Goal: Information Seeking & Learning: Learn about a topic

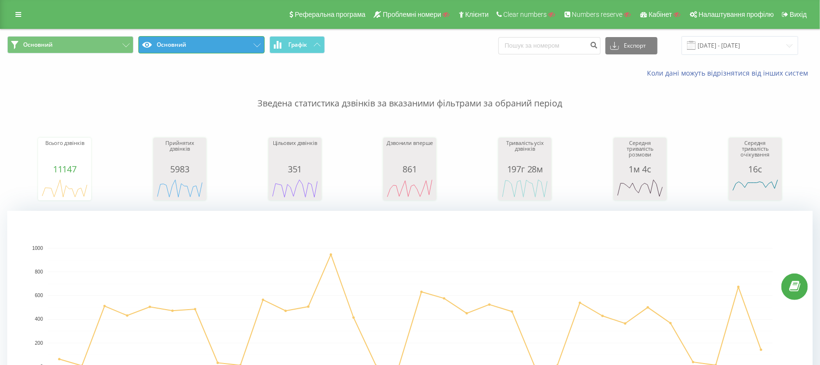
click at [177, 42] on button "Основний" at bounding box center [201, 44] width 126 height 17
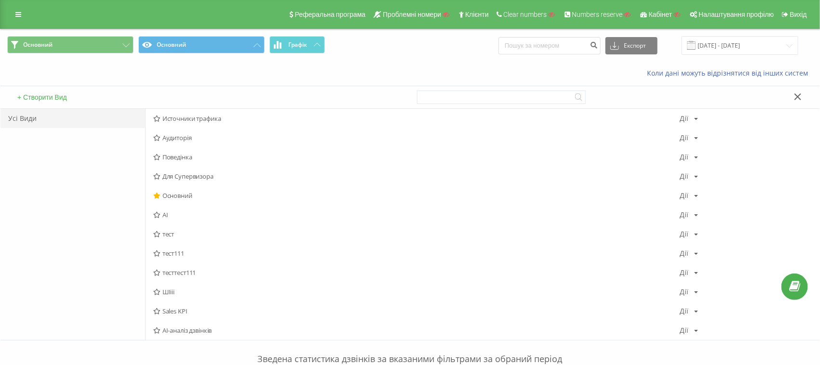
click at [51, 92] on div "+ Створити Вид" at bounding box center [205, 97] width 410 height 22
click at [40, 98] on button "+ Створити Вид" at bounding box center [41, 97] width 55 height 9
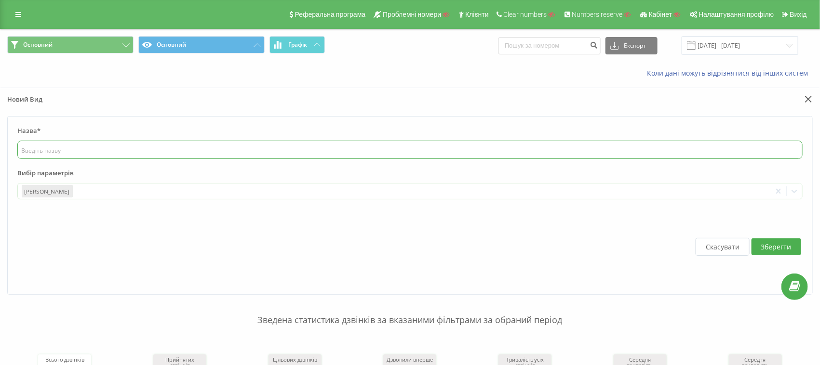
click at [40, 151] on input "text" at bounding box center [409, 150] width 785 height 18
type input "впапорллодлолпрт"
click at [81, 191] on div at bounding box center [420, 191] width 693 height 11
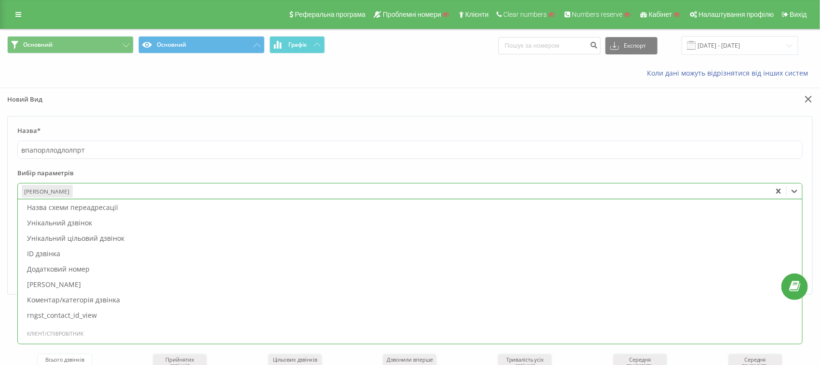
scroll to position [904, 0]
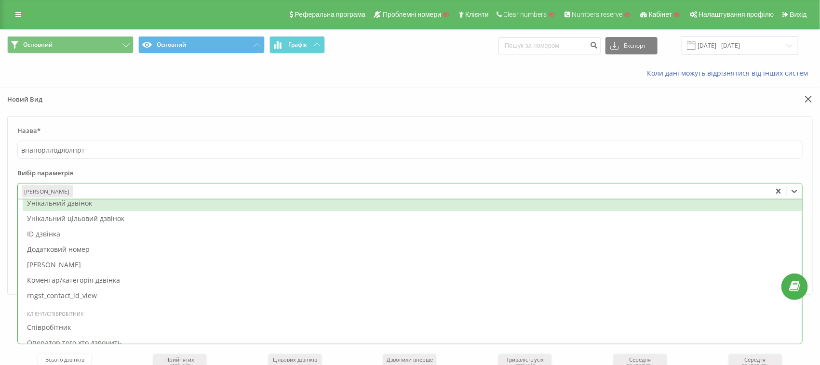
click at [69, 201] on div "Унікальний дзвінок" at bounding box center [412, 203] width 779 height 15
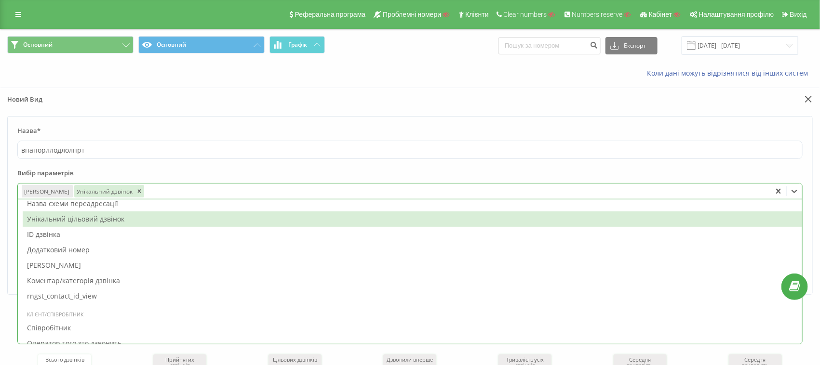
click at [78, 207] on div "Назва схеми переадресації" at bounding box center [412, 203] width 779 height 15
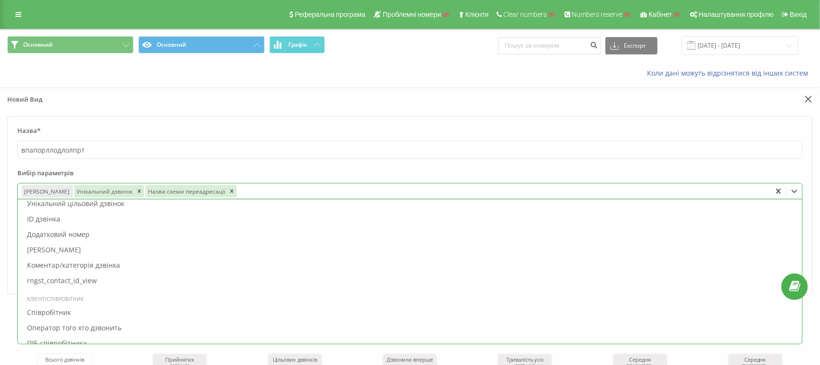
scroll to position [872, 0]
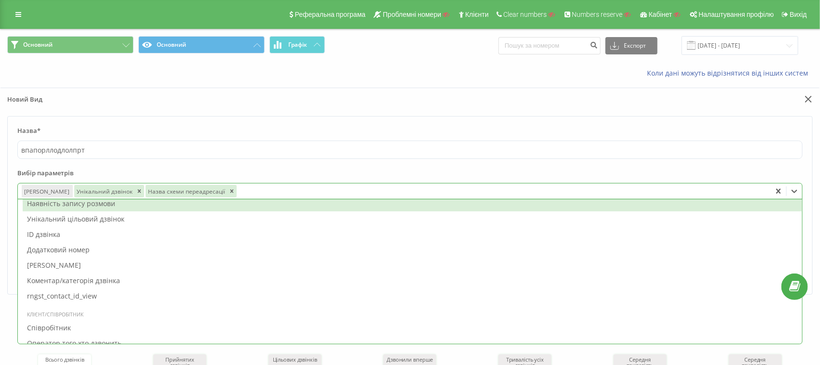
click at [77, 202] on div "Наявність запису розмови" at bounding box center [412, 203] width 779 height 15
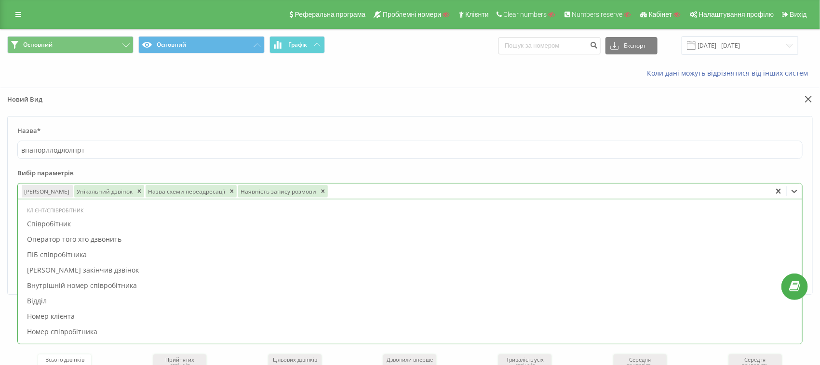
scroll to position [978, 0]
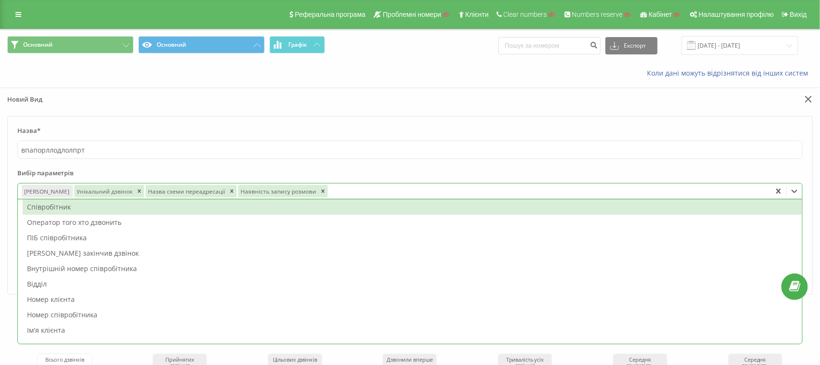
click at [54, 206] on div "Співробітник" at bounding box center [412, 207] width 779 height 15
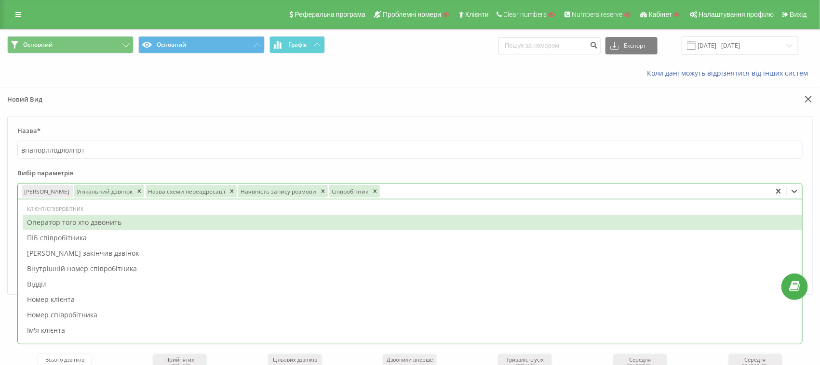
click at [54, 222] on div "Оператор того хто дзвонить" at bounding box center [412, 222] width 779 height 15
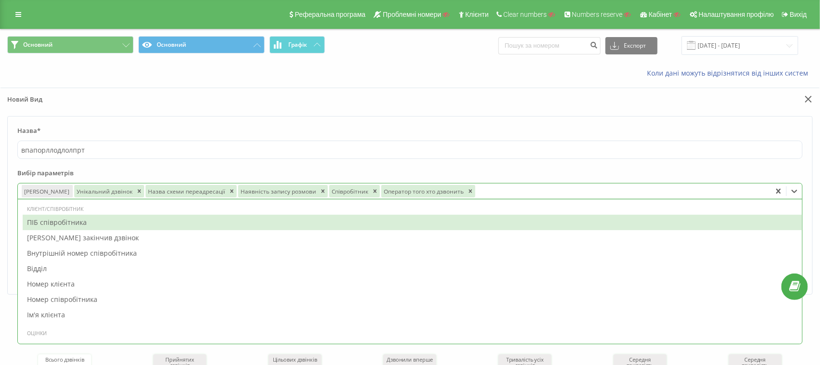
click at [57, 220] on div "ПІБ співробітника" at bounding box center [412, 222] width 779 height 15
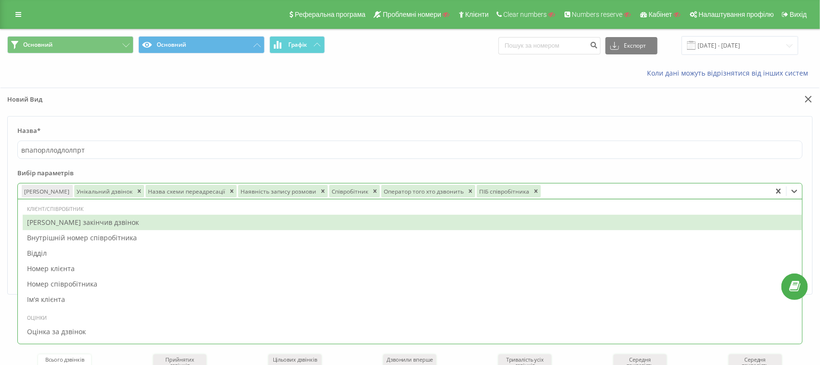
click at [58, 222] on div "Хто закінчив дзвінок" at bounding box center [412, 222] width 779 height 15
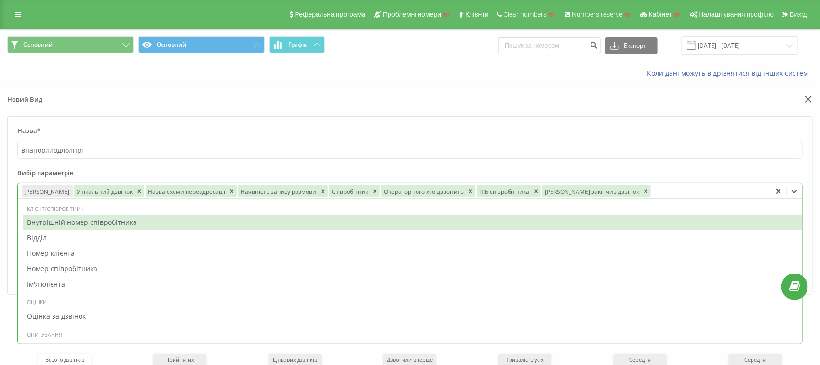
click at [280, 120] on form "Назва* впапорллодлолпрт Вибір параметрів option Хто закінчив дзвінок, selected.…" at bounding box center [409, 205] width 805 height 179
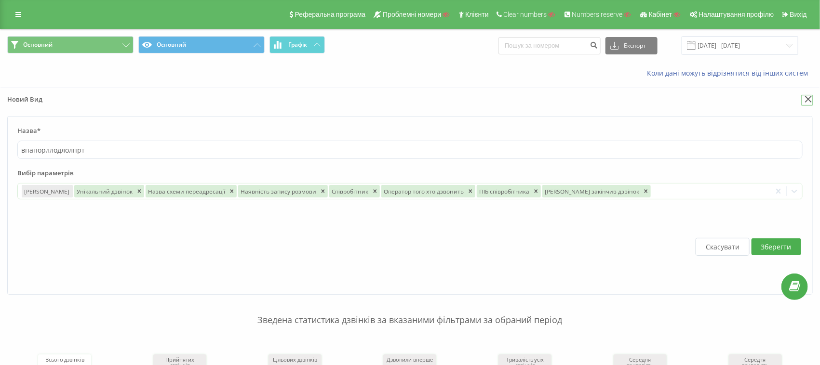
click at [808, 96] on icon at bounding box center [808, 99] width 7 height 7
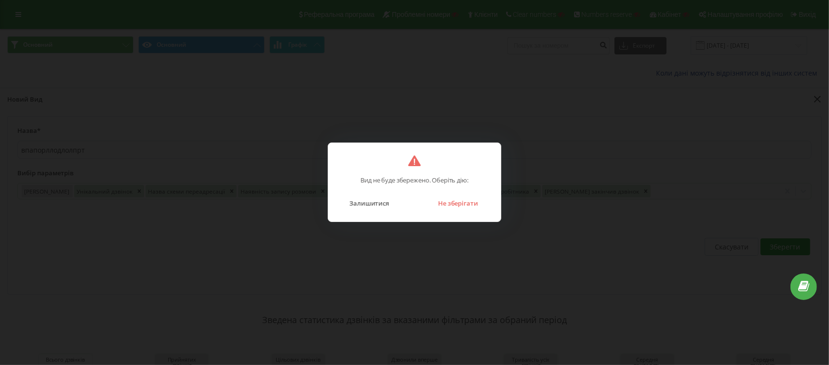
click at [458, 196] on div "Залишитися Не зберігати" at bounding box center [414, 197] width 153 height 25
click at [472, 201] on button "Не зберігати" at bounding box center [458, 203] width 50 height 13
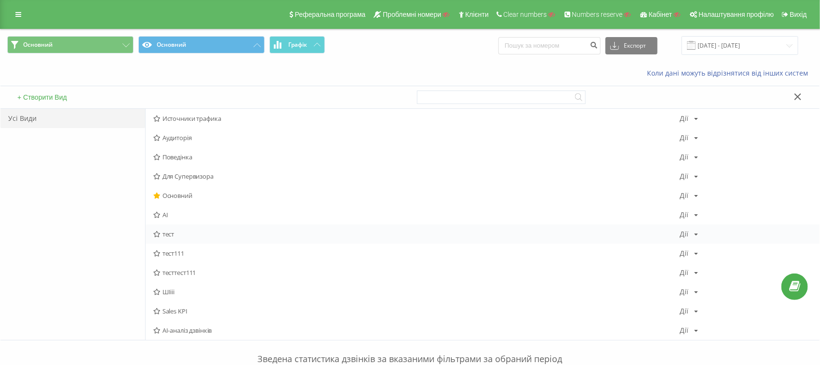
click at [695, 232] on icon at bounding box center [697, 235] width 4 height 6
click at [799, 96] on icon at bounding box center [797, 97] width 7 height 7
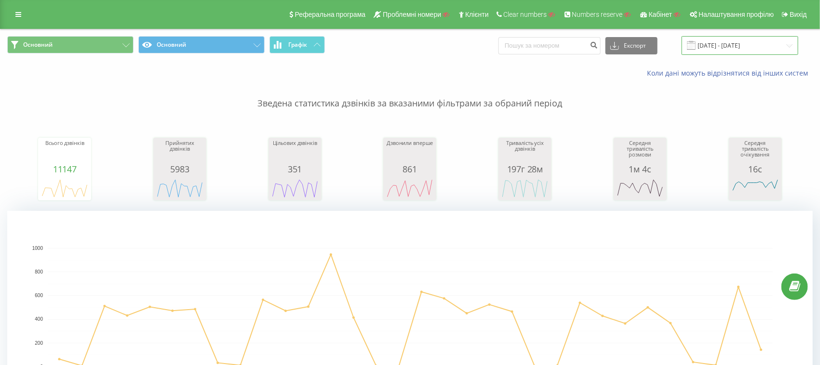
click at [724, 43] on input "19.07.2025 - 19.08.2025" at bounding box center [740, 45] width 117 height 19
click at [356, 61] on div "Основний Основний Графік Експорт .csv .xls .xlsx 19.07.2025 - 19.08.2025" at bounding box center [409, 45] width 819 height 32
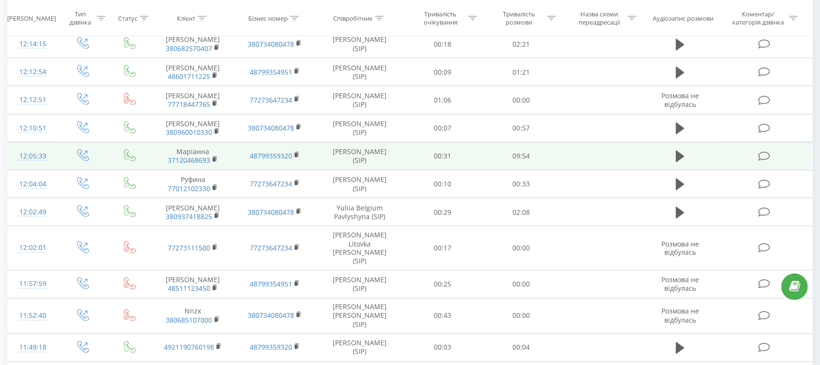
scroll to position [603, 0]
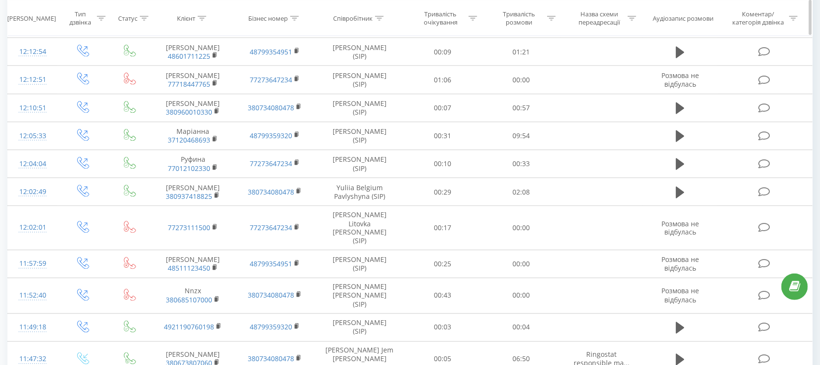
click at [380, 17] on icon at bounding box center [379, 17] width 9 height 5
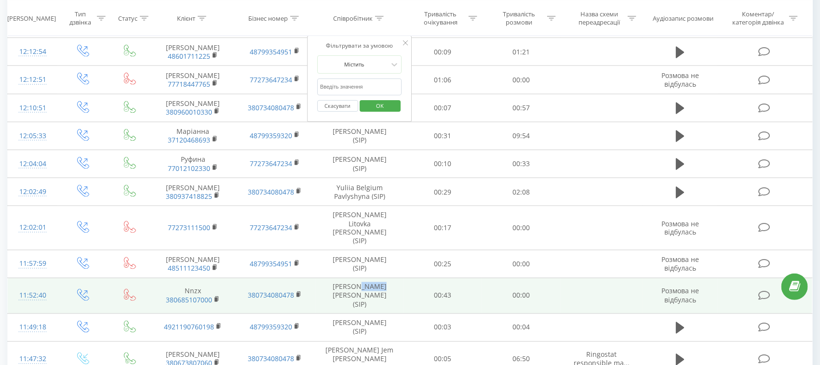
drag, startPoint x: 350, startPoint y: 272, endPoint x: 367, endPoint y: 271, distance: 17.4
click at [367, 279] on td "Serhii Jared Ruban (SIP)" at bounding box center [360, 297] width 88 height 36
copy td "Jared"
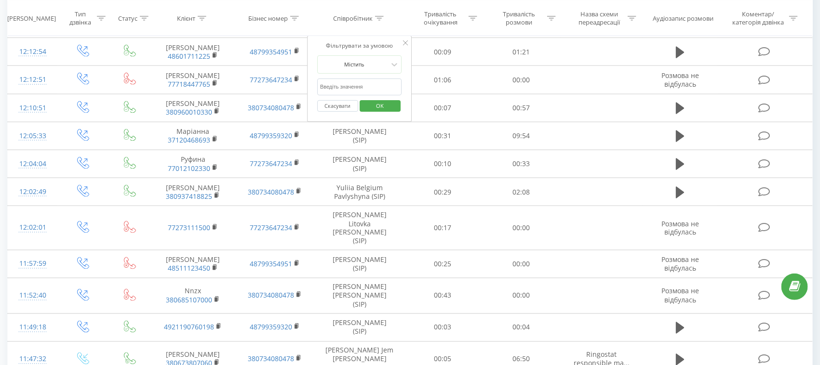
click at [359, 87] on input "text" at bounding box center [359, 87] width 85 height 17
paste input "Jared"
type input "Jared"
click at [392, 103] on span "OK" at bounding box center [379, 105] width 27 height 15
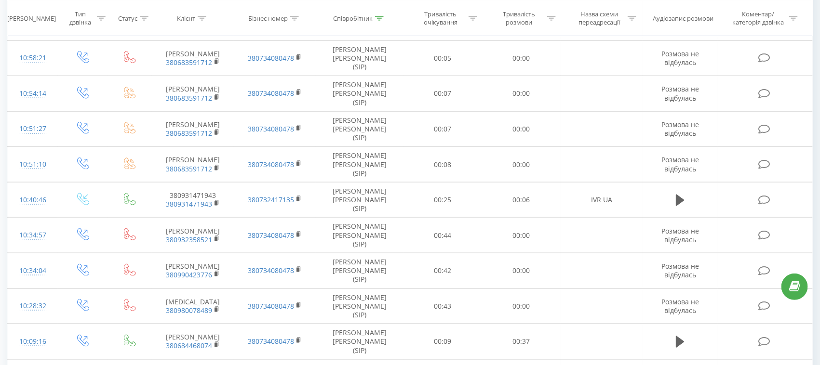
scroll to position [602, 0]
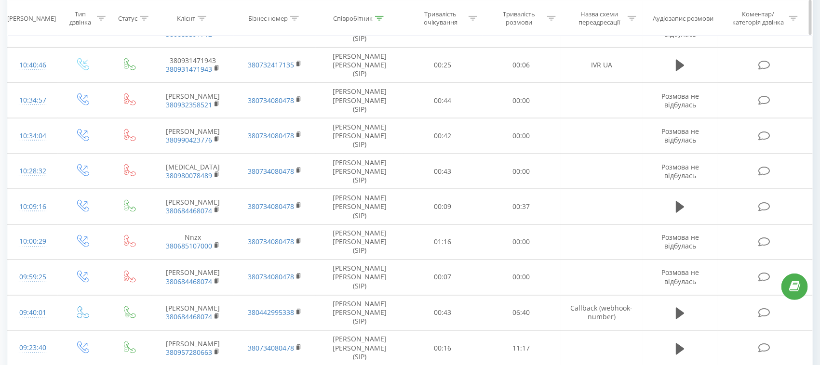
click at [99, 19] on icon at bounding box center [101, 17] width 9 height 5
click at [95, 87] on div "Введіть значення" at bounding box center [77, 88] width 68 height 8
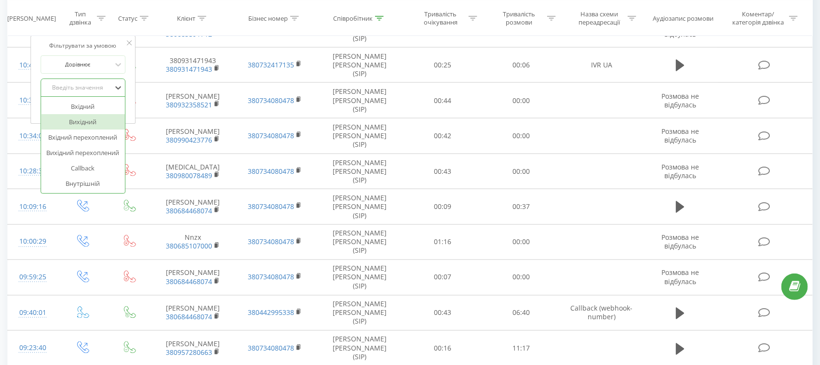
click at [84, 120] on div "Вихідний" at bounding box center [83, 121] width 84 height 15
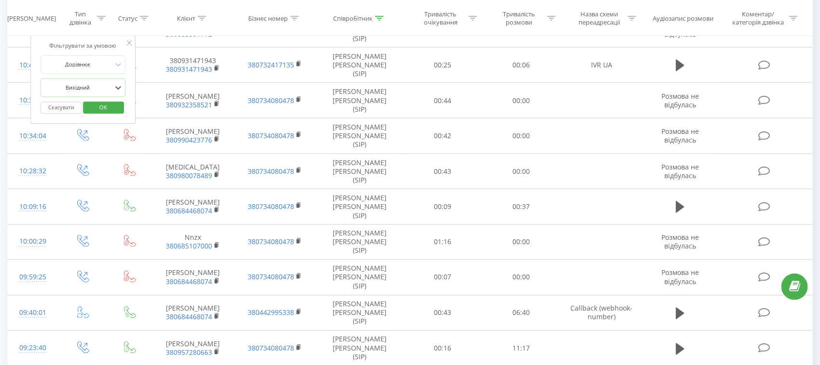
click at [113, 105] on span "OK" at bounding box center [103, 107] width 27 height 15
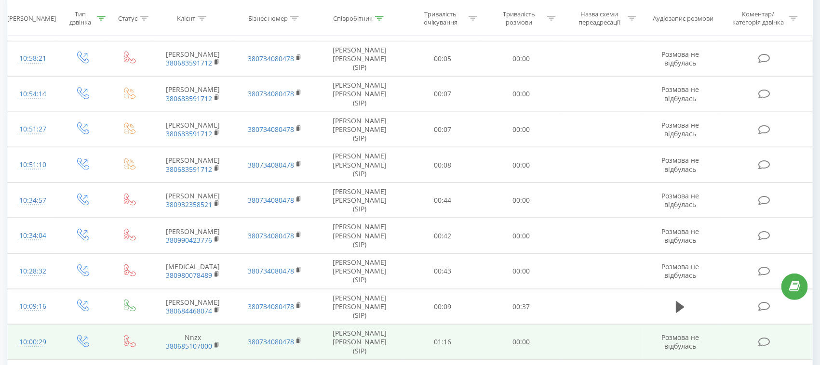
scroll to position [602, 0]
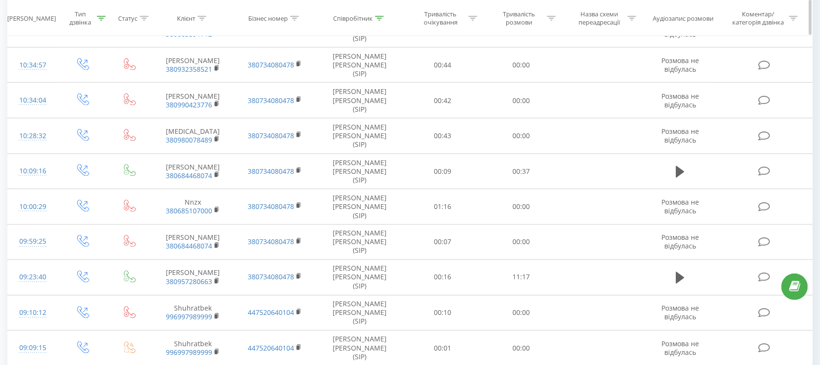
click at [140, 18] on icon at bounding box center [144, 17] width 9 height 5
click at [149, 87] on div "Введіть значення" at bounding box center [125, 88] width 68 height 8
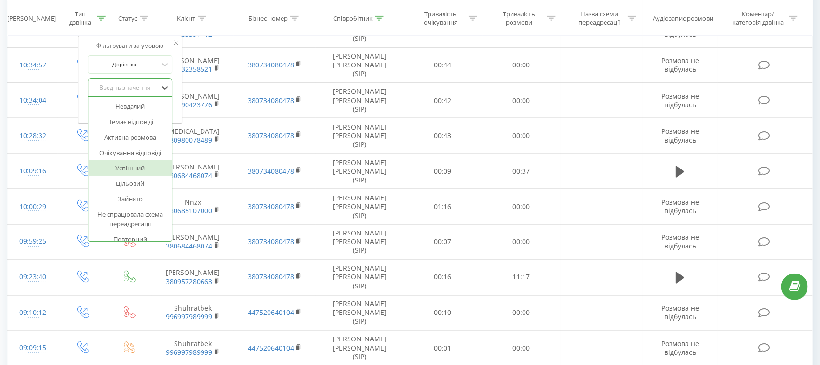
click at [127, 169] on div "Успішний" at bounding box center [130, 168] width 84 height 15
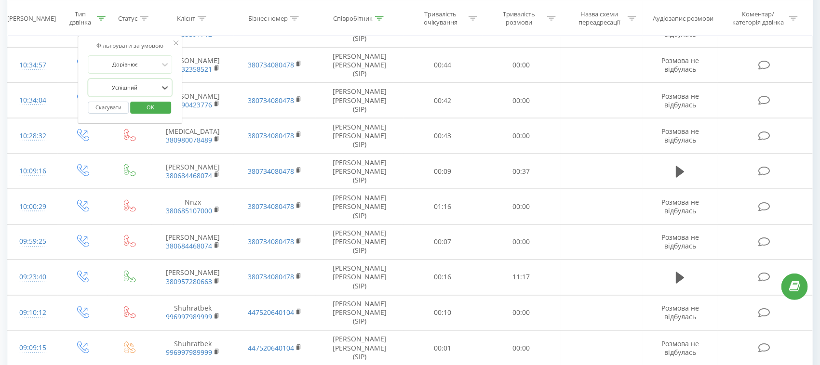
click at [162, 103] on span "OK" at bounding box center [150, 107] width 27 height 15
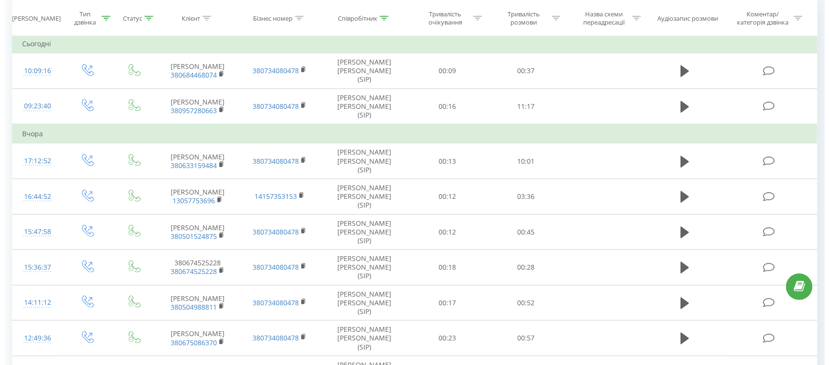
scroll to position [421, 0]
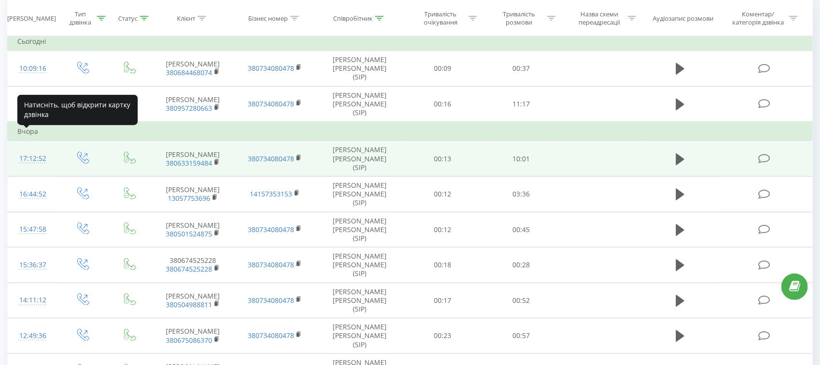
click at [37, 149] on div "17:12:52" at bounding box center [32, 158] width 31 height 19
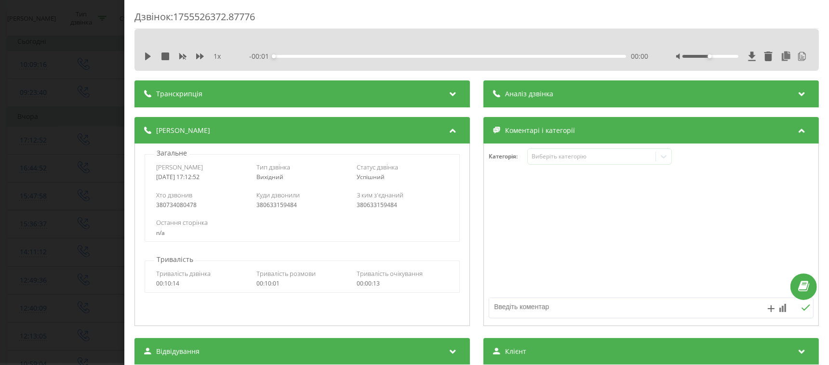
click at [551, 97] on div "Аналіз дзвінка" at bounding box center [650, 93] width 335 height 27
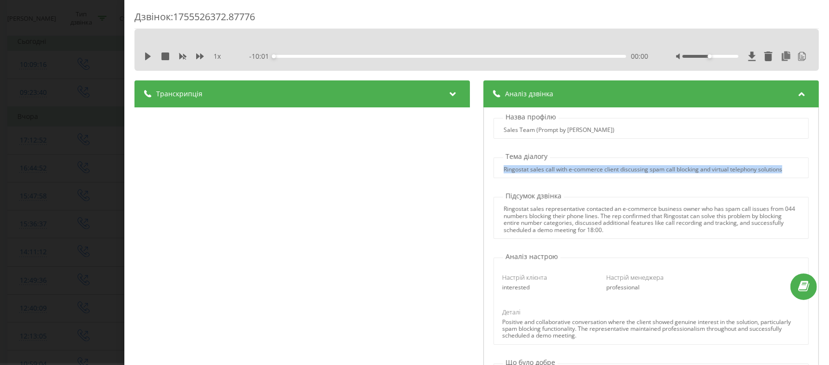
drag, startPoint x: 500, startPoint y: 169, endPoint x: 779, endPoint y: 169, distance: 279.1
click at [779, 169] on div "Ringostat sales call with e-commerce client discussing spam call blocking and v…" at bounding box center [651, 169] width 314 height 7
click at [773, 153] on div at bounding box center [773, 153] width 0 height 0
click at [536, 216] on div "Ringostat sales representative contacted an e-commerce business owner who has s…" at bounding box center [651, 220] width 295 height 28
drag, startPoint x: 499, startPoint y: 207, endPoint x: 565, endPoint y: 209, distance: 66.6
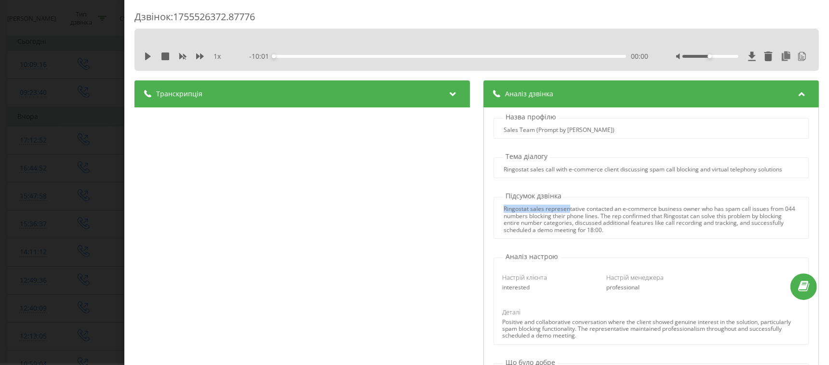
click at [565, 209] on div "Ringostat sales representative contacted an e-commerce business owner who has s…" at bounding box center [651, 220] width 295 height 28
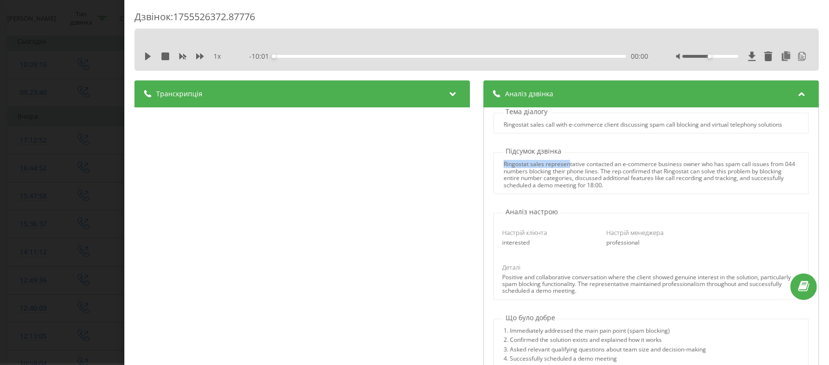
scroll to position [60, 0]
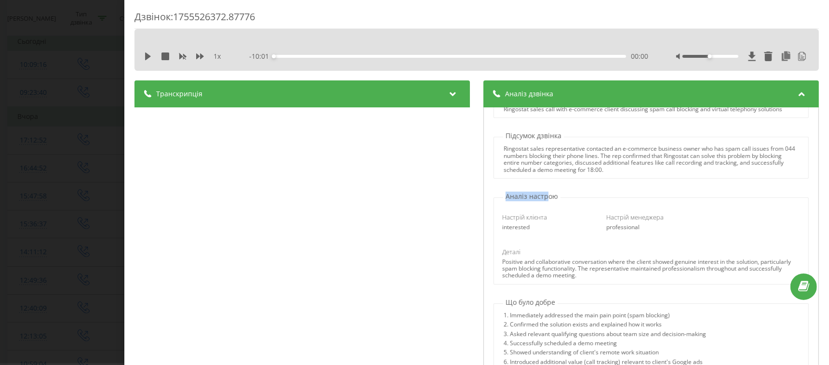
drag, startPoint x: 502, startPoint y: 194, endPoint x: 541, endPoint y: 191, distance: 38.7
click at [541, 192] on p "Аналіз настрою" at bounding box center [531, 197] width 57 height 10
drag, startPoint x: 494, startPoint y: 226, endPoint x: 529, endPoint y: 228, distance: 34.7
click at [529, 228] on div "Настрій клієнта interested" at bounding box center [548, 222] width 104 height 18
drag, startPoint x: 596, startPoint y: 228, endPoint x: 648, endPoint y: 231, distance: 51.6
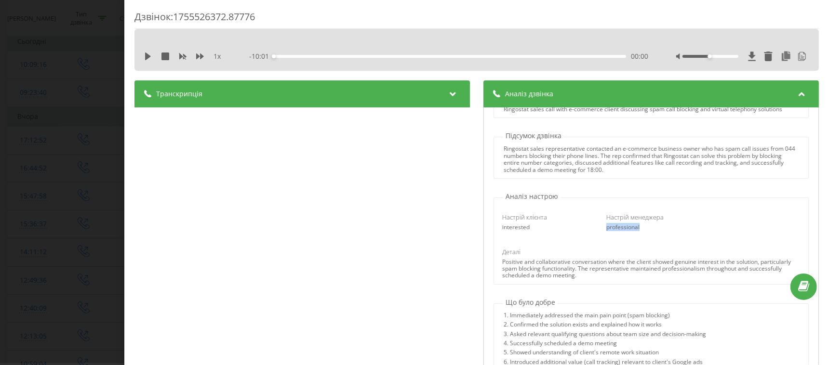
click at [648, 231] on div "professional" at bounding box center [651, 227] width 90 height 7
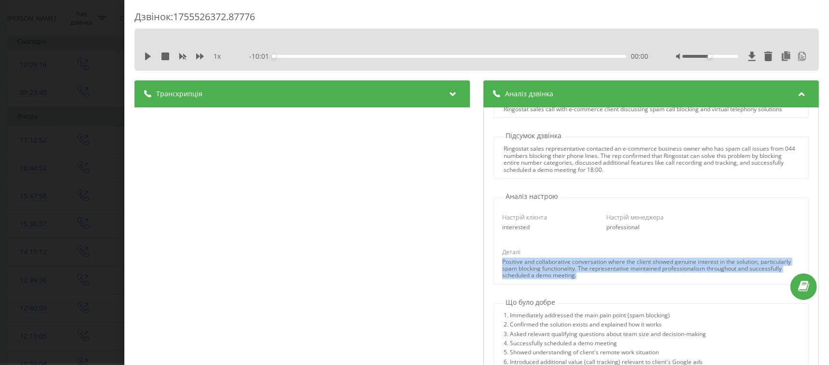
drag, startPoint x: 612, startPoint y: 277, endPoint x: 492, endPoint y: 258, distance: 122.0
click at [496, 258] on div "Деталі Positive and collaborative conversation where the client showed genuine …" at bounding box center [651, 264] width 311 height 32
click at [485, 245] on div at bounding box center [485, 245] width 0 height 0
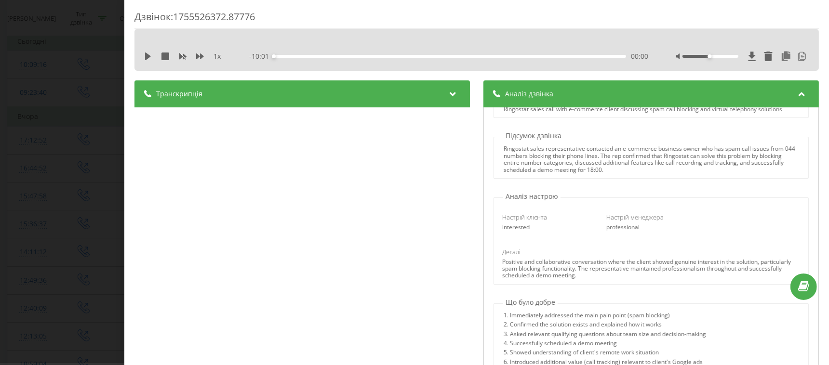
click at [574, 289] on div "Назва профілю Sales Team (Prompt by Skyline) Тема діалогу Ringostat sales call …" at bounding box center [650, 274] width 335 height 335
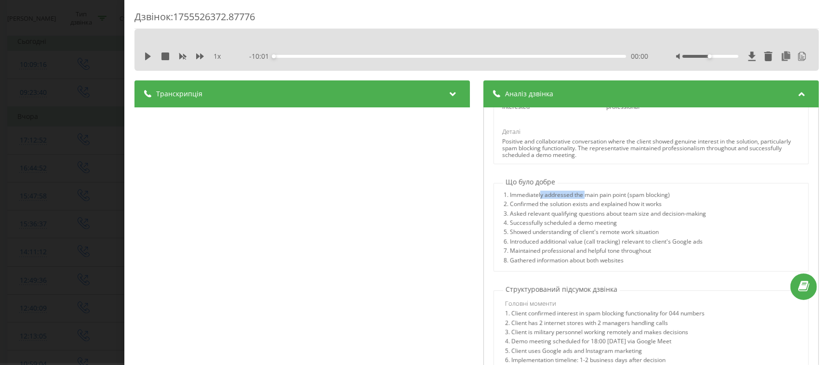
drag, startPoint x: 551, startPoint y: 193, endPoint x: 577, endPoint y: 193, distance: 26.0
click at [579, 192] on div "1. Immediately addressed the main pain point (spam blocking)" at bounding box center [605, 196] width 202 height 9
drag, startPoint x: 547, startPoint y: 216, endPoint x: 566, endPoint y: 218, distance: 19.0
click at [566, 218] on div "3. Asked relevant qualifying questions about team size and decision-making" at bounding box center [605, 215] width 202 height 9
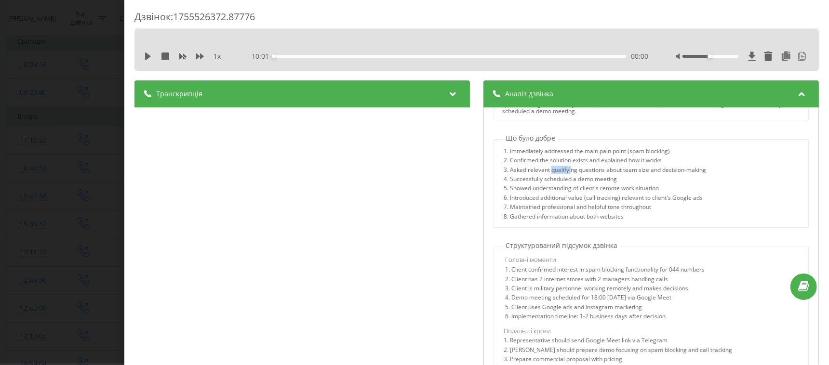
scroll to position [241, 0]
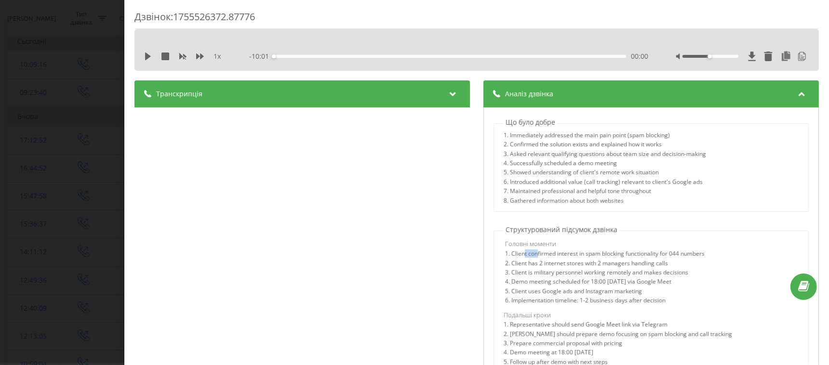
drag, startPoint x: 521, startPoint y: 253, endPoint x: 533, endPoint y: 253, distance: 12.1
click at [533, 253] on div "1. Client confirmed interest in spam blocking functionality for 044 numbers" at bounding box center [652, 255] width 295 height 9
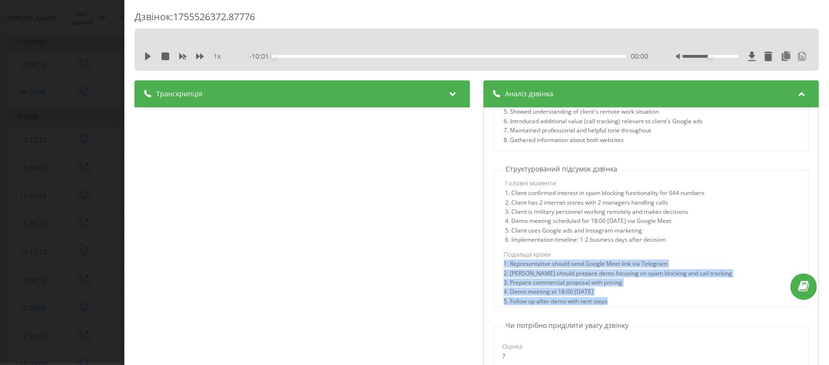
drag, startPoint x: 495, startPoint y: 261, endPoint x: 617, endPoint y: 306, distance: 129.9
click at [617, 306] on div "Головні моменти 1. Client confirmed interest in spam blocking functionality for…" at bounding box center [651, 241] width 314 height 134
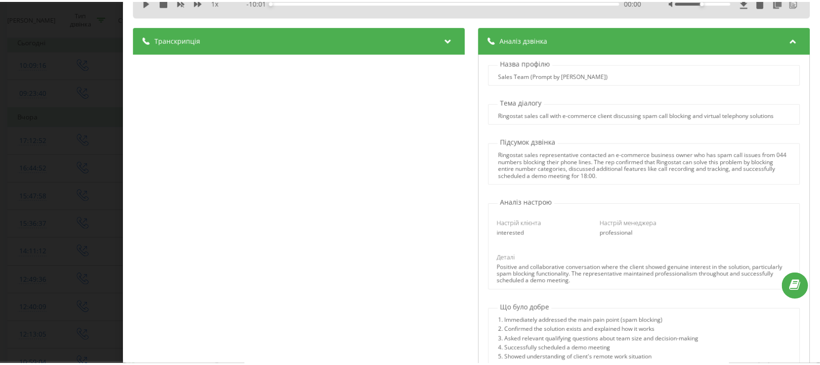
scroll to position [0, 0]
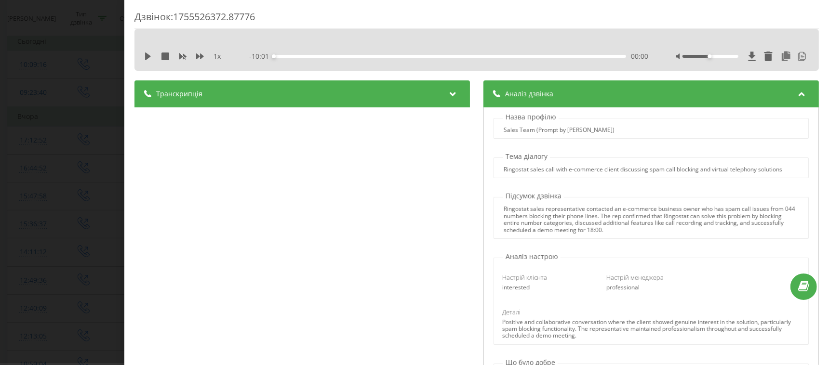
click at [39, 143] on div "Дзвінок : 1755526372.87776 1 x - 10:01 00:00 00:00 Транскрипція 00:00 Доброго в…" at bounding box center [414, 182] width 829 height 365
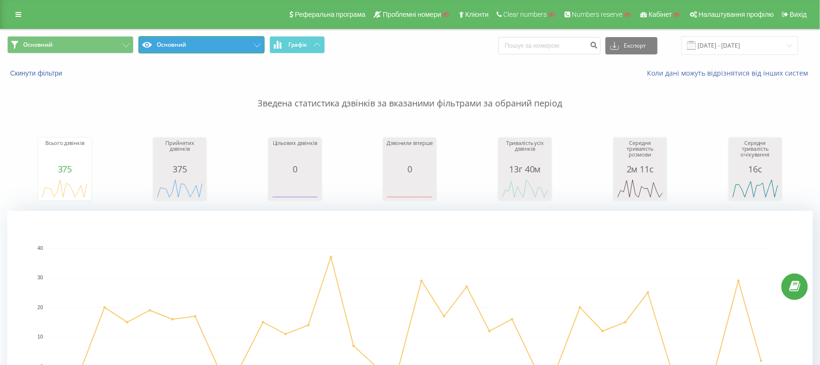
click at [225, 46] on button "Основний" at bounding box center [201, 44] width 126 height 17
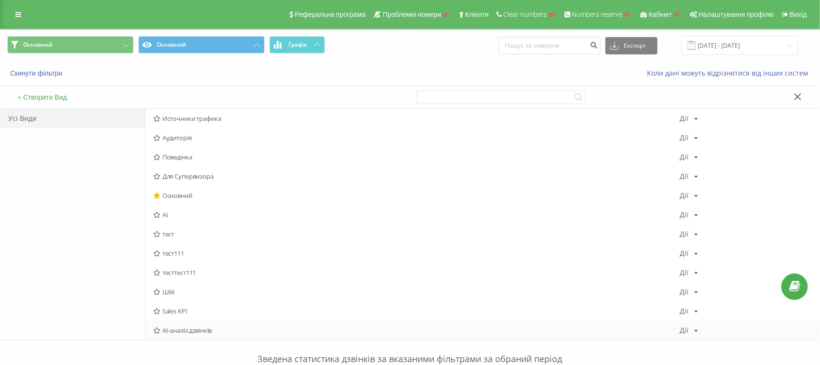
click at [200, 329] on span "AI-аналіз дзвінків" at bounding box center [416, 330] width 527 height 7
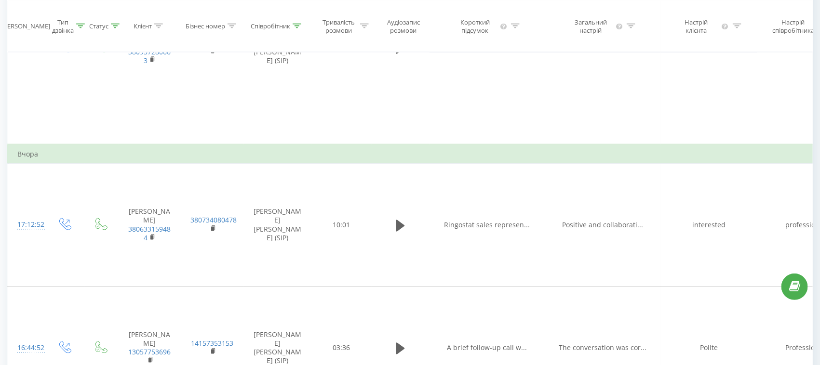
scroll to position [0, 805]
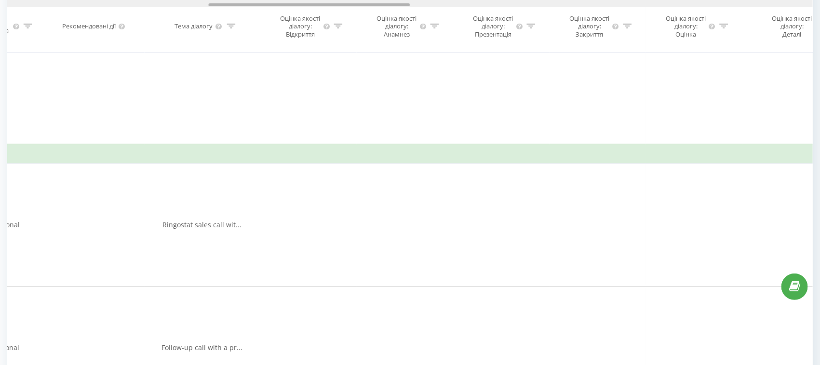
drag, startPoint x: 158, startPoint y: 7, endPoint x: 181, endPoint y: 7, distance: 23.6
click at [181, 7] on div at bounding box center [409, 3] width 805 height 7
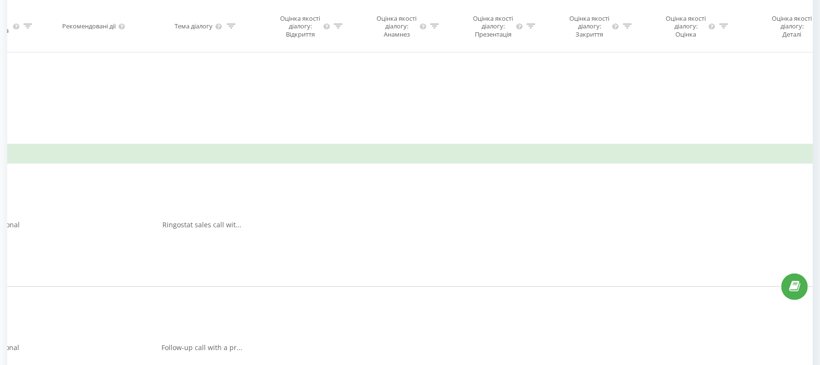
scroll to position [0, 1611]
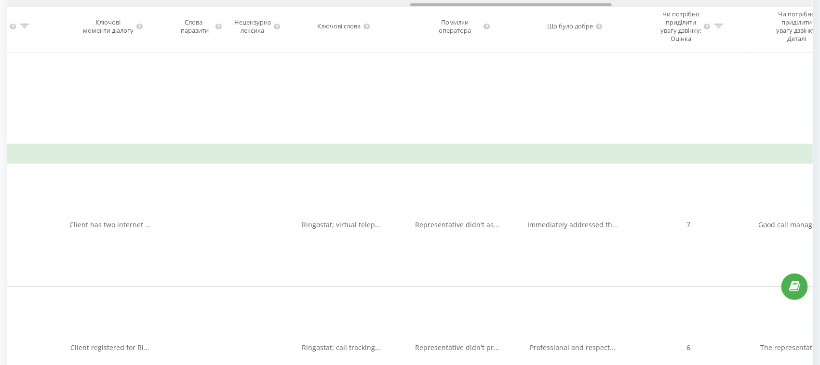
drag, startPoint x: 225, startPoint y: 2, endPoint x: 185, endPoint y: 2, distance: 40.5
click at [185, 2] on div at bounding box center [409, 3] width 805 height 7
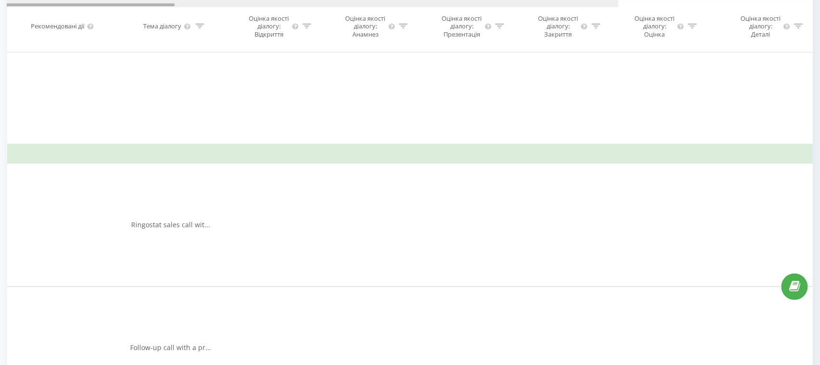
scroll to position [0, 0]
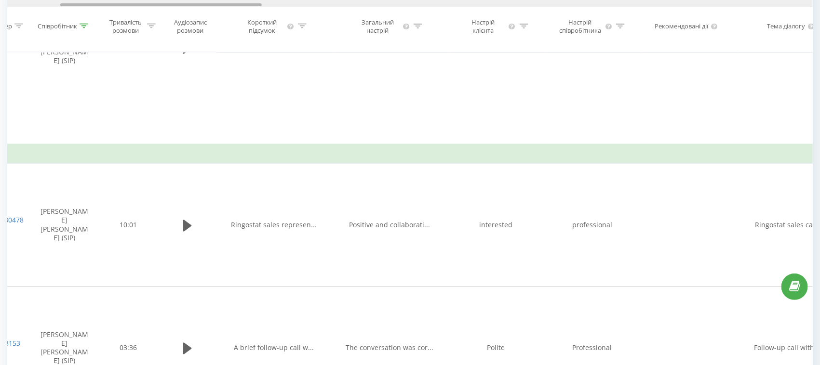
drag, startPoint x: 482, startPoint y: 4, endPoint x: 132, endPoint y: -4, distance: 350.1
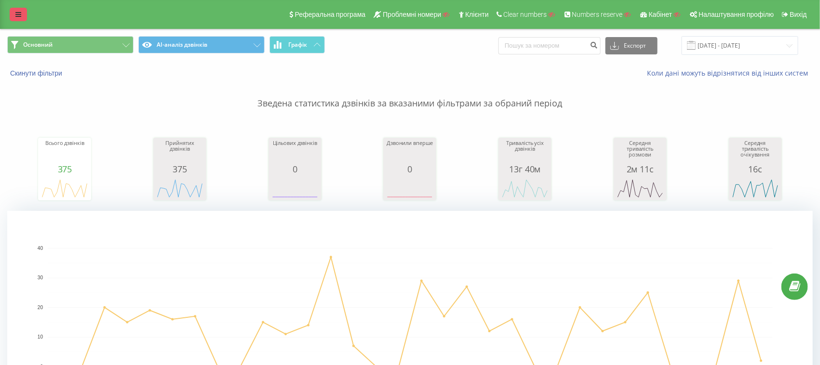
click at [24, 14] on link at bounding box center [18, 14] width 17 height 13
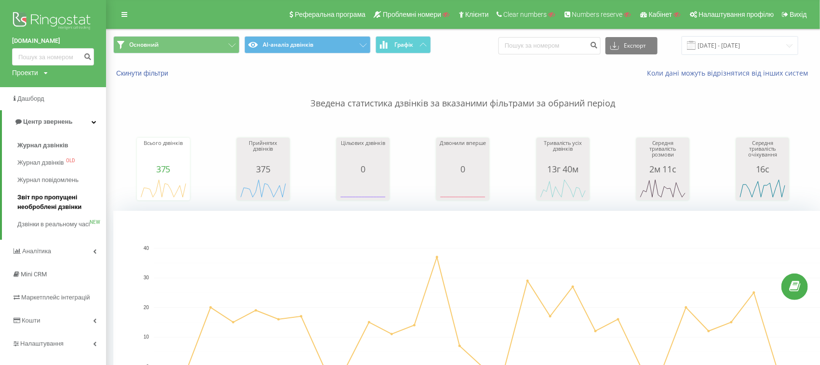
click at [50, 204] on span "Звіт про пропущені необроблені дзвінки" at bounding box center [59, 202] width 84 height 19
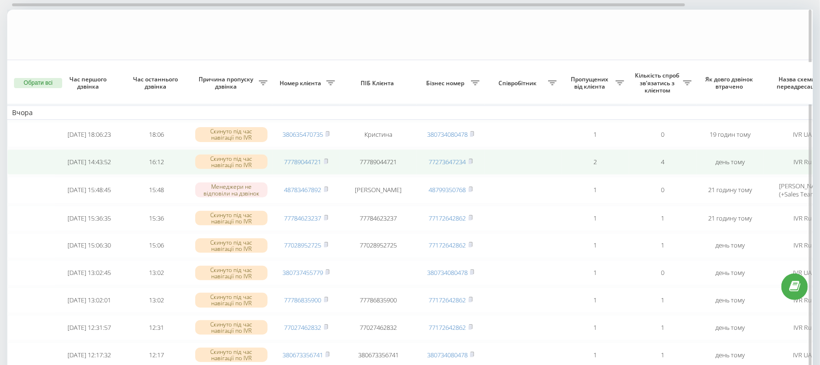
scroll to position [120, 0]
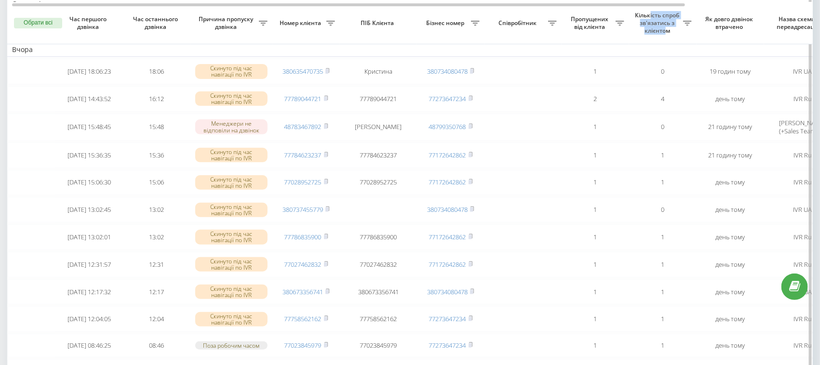
drag, startPoint x: 657, startPoint y: 22, endPoint x: 665, endPoint y: 34, distance: 14.5
click at [665, 34] on th "Кількість спроб зв'язатись з клієнтом" at bounding box center [662, 23] width 67 height 42
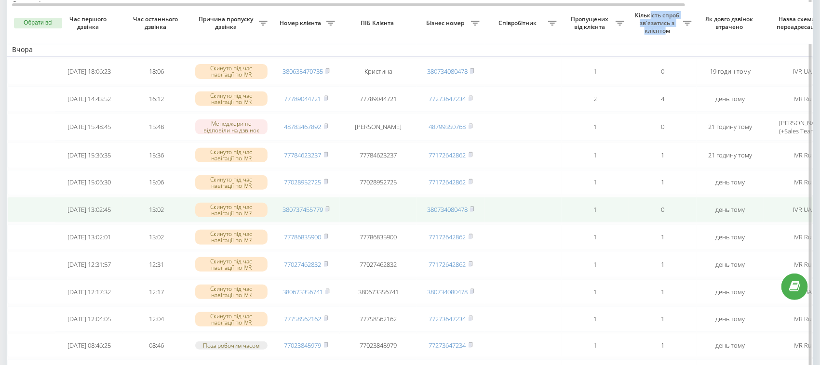
scroll to position [0, 0]
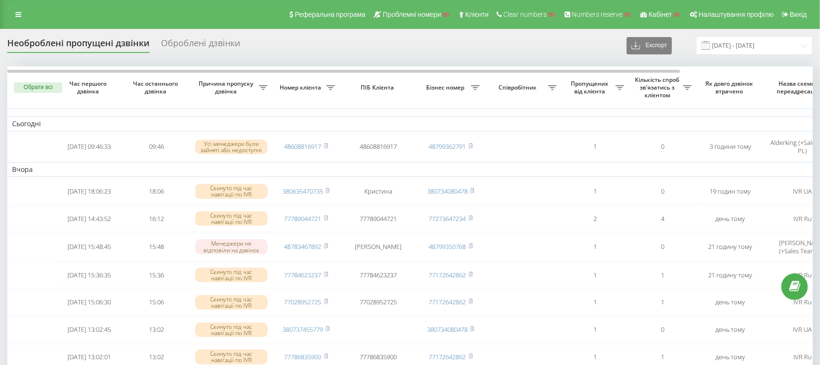
click at [210, 47] on div "Оброблені дзвінки" at bounding box center [200, 45] width 79 height 15
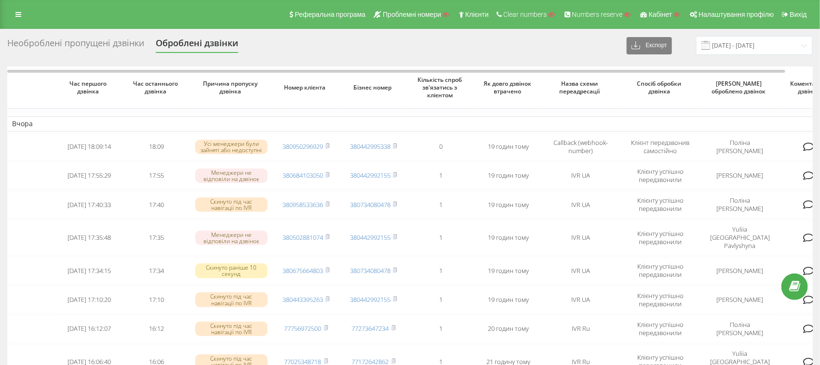
click at [73, 42] on div "Необроблені пропущені дзвінки" at bounding box center [75, 45] width 137 height 15
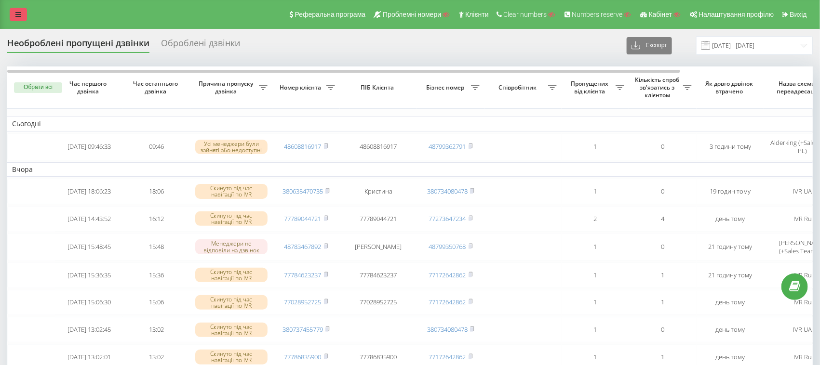
click at [19, 13] on icon at bounding box center [18, 14] width 6 height 7
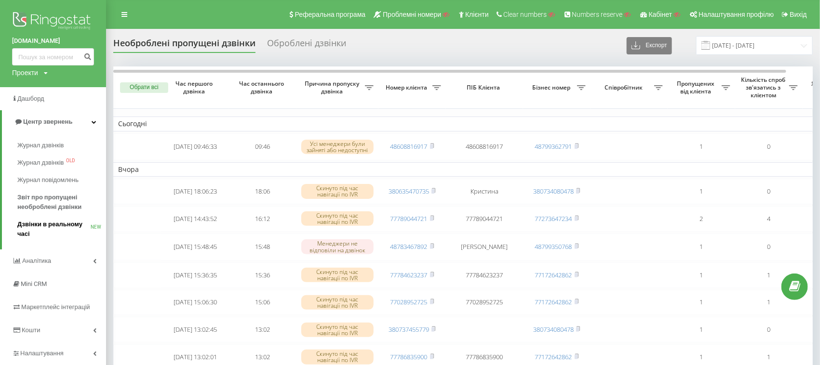
click at [38, 228] on span "Дзвінки в реальному часі" at bounding box center [53, 229] width 73 height 19
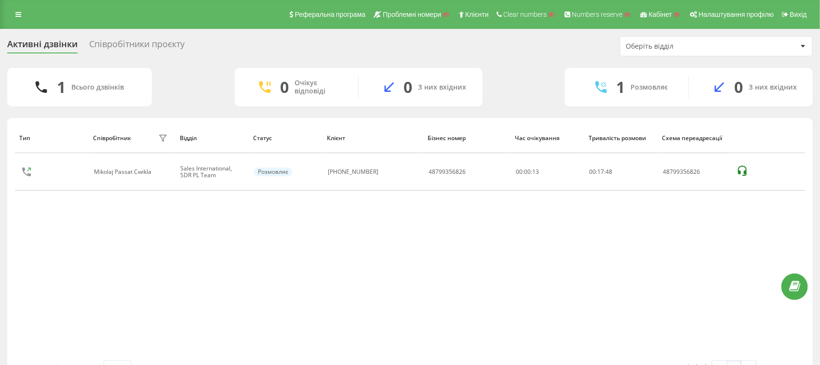
click at [122, 47] on div "Співробітники проєкту" at bounding box center [136, 46] width 95 height 15
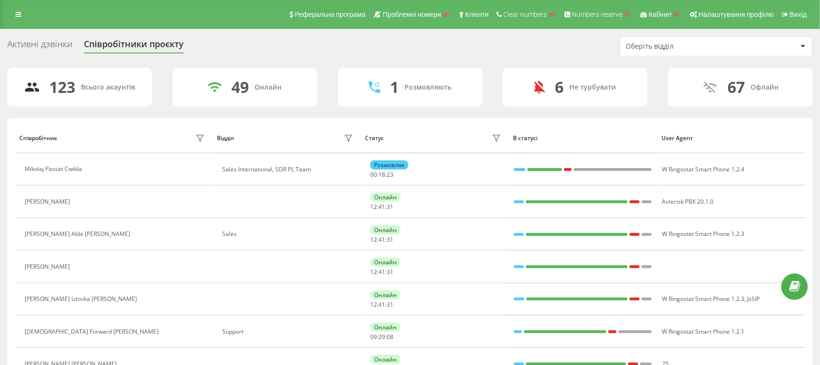
click at [229, 53] on div "Активні дзвінки Співробітники проєкту Оберіть відділ" at bounding box center [409, 46] width 805 height 20
click at [557, 41] on div "Активні дзвінки Співробітники проєкту Оберіть відділ" at bounding box center [409, 46] width 805 height 20
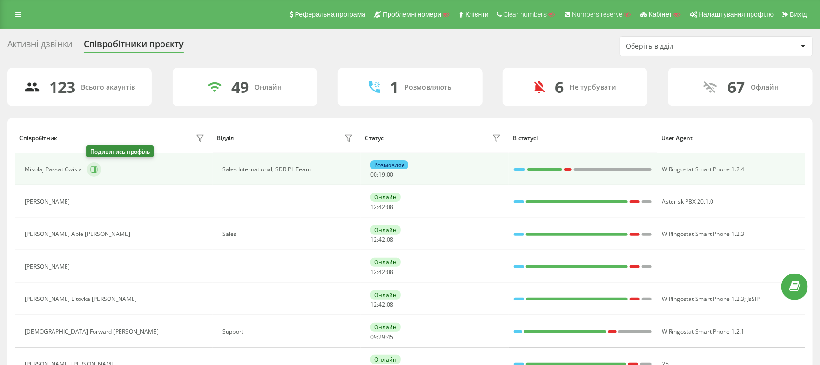
click at [93, 170] on icon at bounding box center [94, 170] width 8 height 8
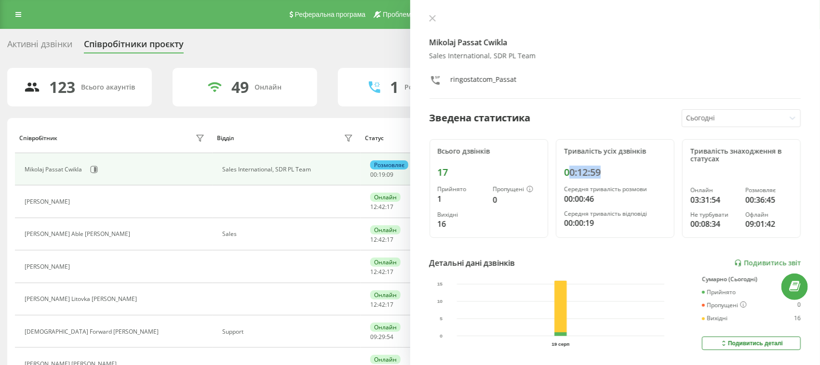
drag, startPoint x: 566, startPoint y: 174, endPoint x: 610, endPoint y: 172, distance: 43.4
click at [610, 172] on div "00:12:59" at bounding box center [615, 173] width 102 height 12
drag, startPoint x: 586, startPoint y: 196, endPoint x: 597, endPoint y: 195, distance: 11.6
click at [597, 195] on div "00:00:46" at bounding box center [615, 199] width 102 height 12
drag, startPoint x: 563, startPoint y: 224, endPoint x: 584, endPoint y: 224, distance: 20.7
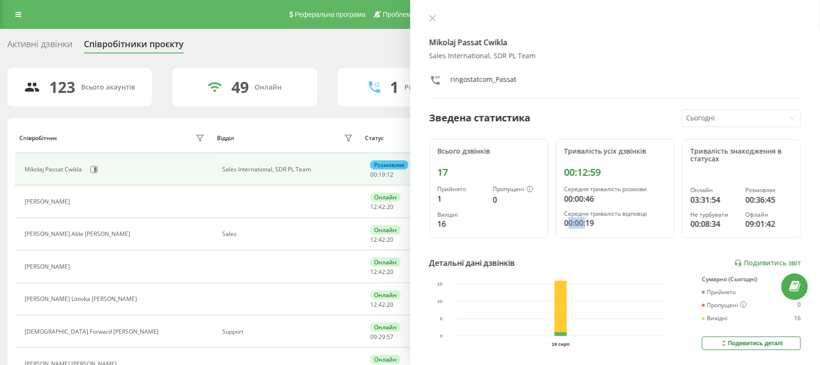
click at [584, 224] on div "00:00:19" at bounding box center [615, 223] width 102 height 12
drag, startPoint x: 591, startPoint y: 224, endPoint x: 577, endPoint y: 224, distance: 14.0
click at [577, 224] on div "00:00:19" at bounding box center [615, 223] width 102 height 12
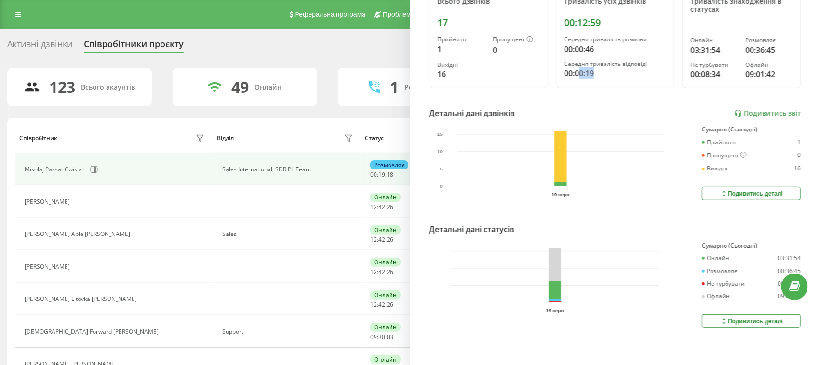
scroll to position [158, 0]
click at [760, 317] on div "Подивитись деталі" at bounding box center [751, 321] width 63 height 8
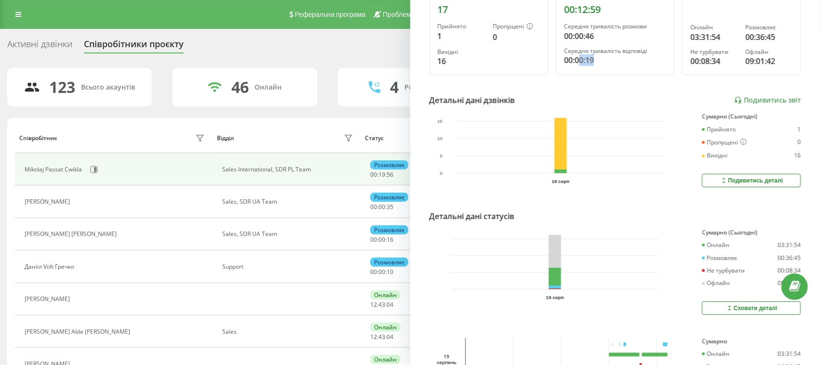
scroll to position [0, 0]
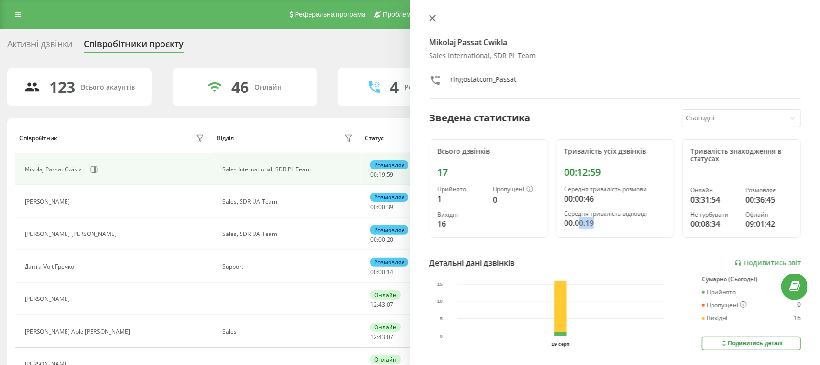
click at [432, 14] on button at bounding box center [432, 18] width 13 height 9
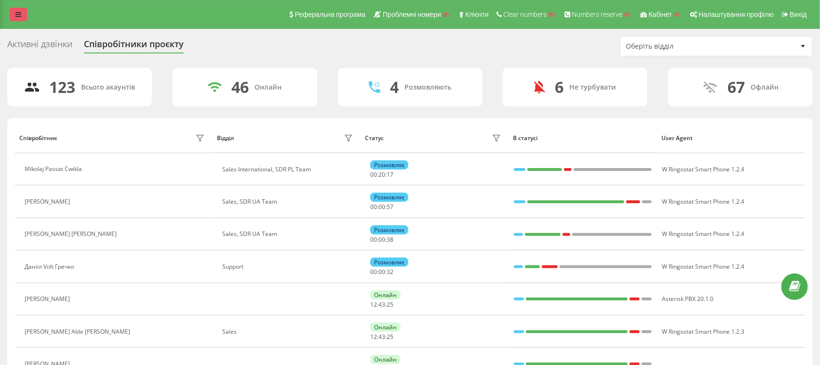
click at [17, 11] on icon at bounding box center [18, 14] width 6 height 7
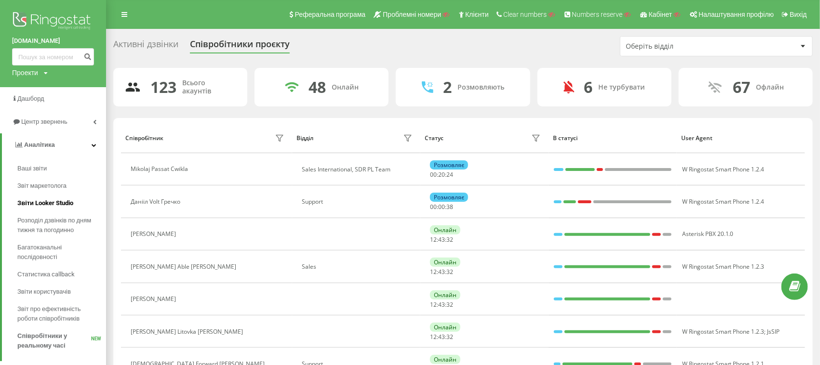
click at [37, 202] on span "Звіти Looker Studio" at bounding box center [45, 204] width 56 height 10
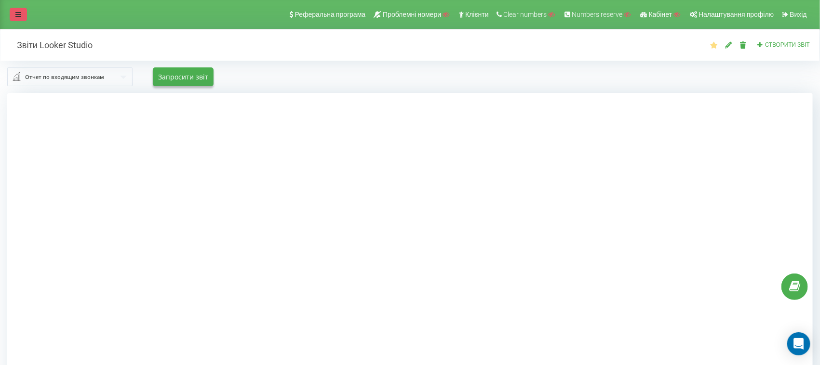
click at [14, 11] on link at bounding box center [18, 14] width 17 height 13
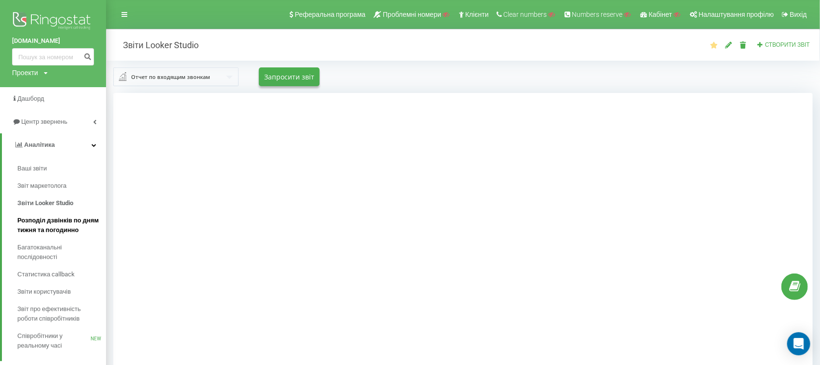
click at [31, 217] on span "Розподіл дзвінків по дням тижня та погодинно" at bounding box center [59, 225] width 84 height 19
